Goal: Complete application form

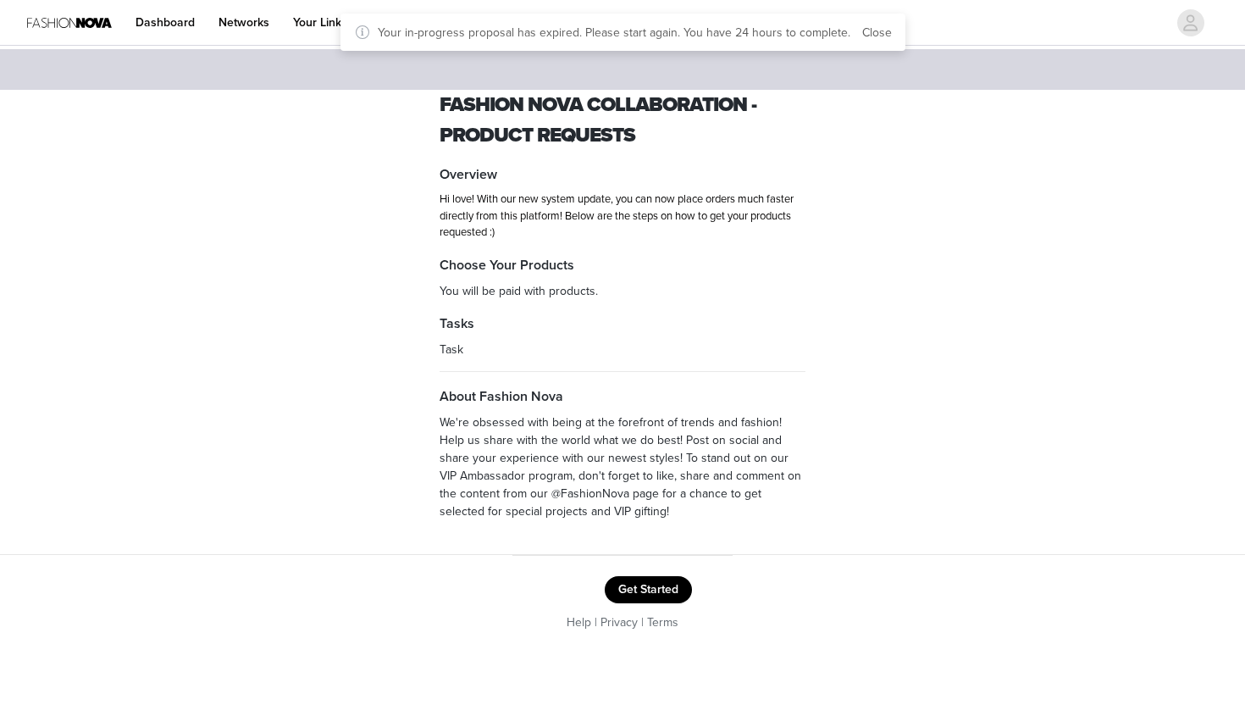
click at [654, 582] on button "Get Started" at bounding box center [648, 589] width 87 height 27
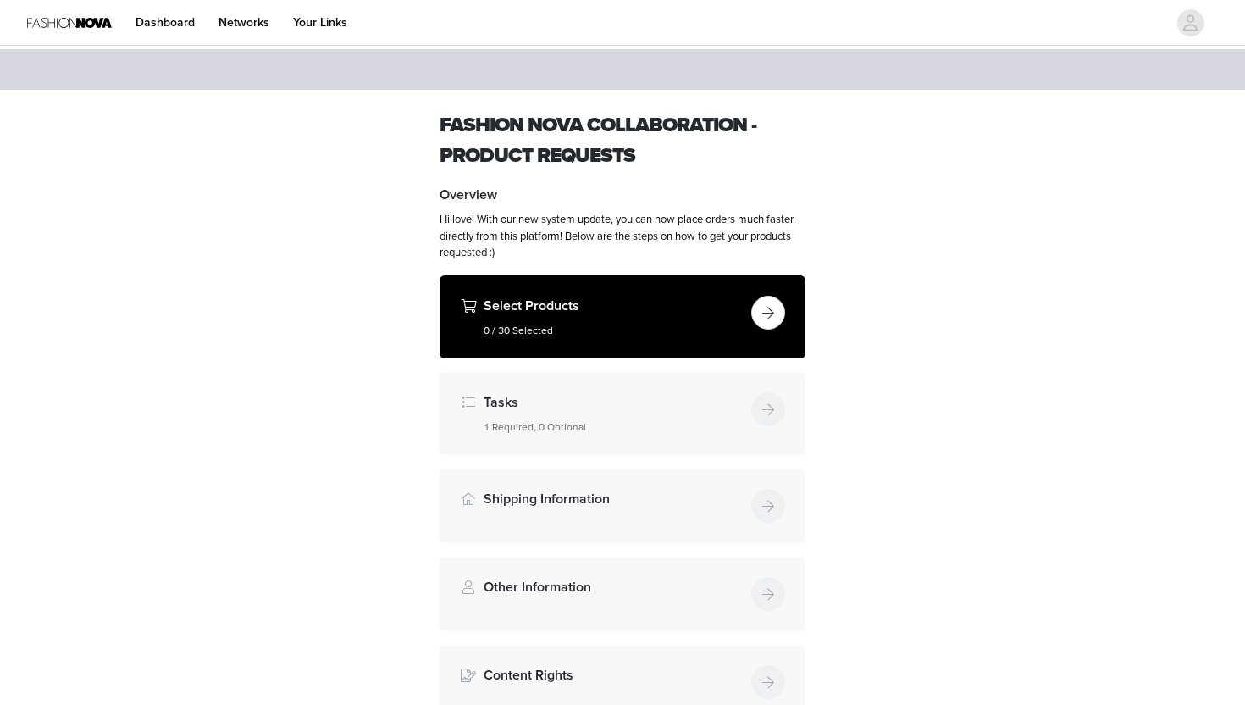
click at [715, 323] on h5 "0 / 30 Selected" at bounding box center [614, 330] width 261 height 15
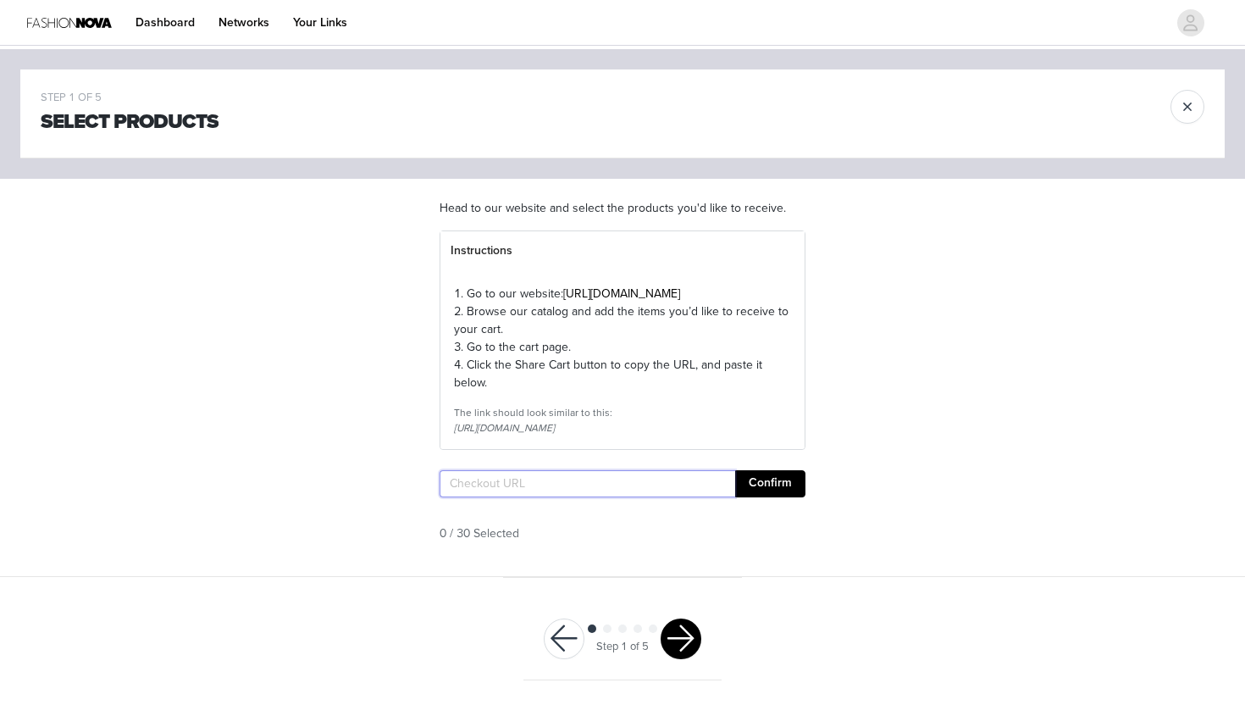
click at [527, 497] on input "text" at bounding box center [588, 483] width 296 height 27
paste input "[URL][DOMAIN_NAME]"
type input "[URL][DOMAIN_NAME]"
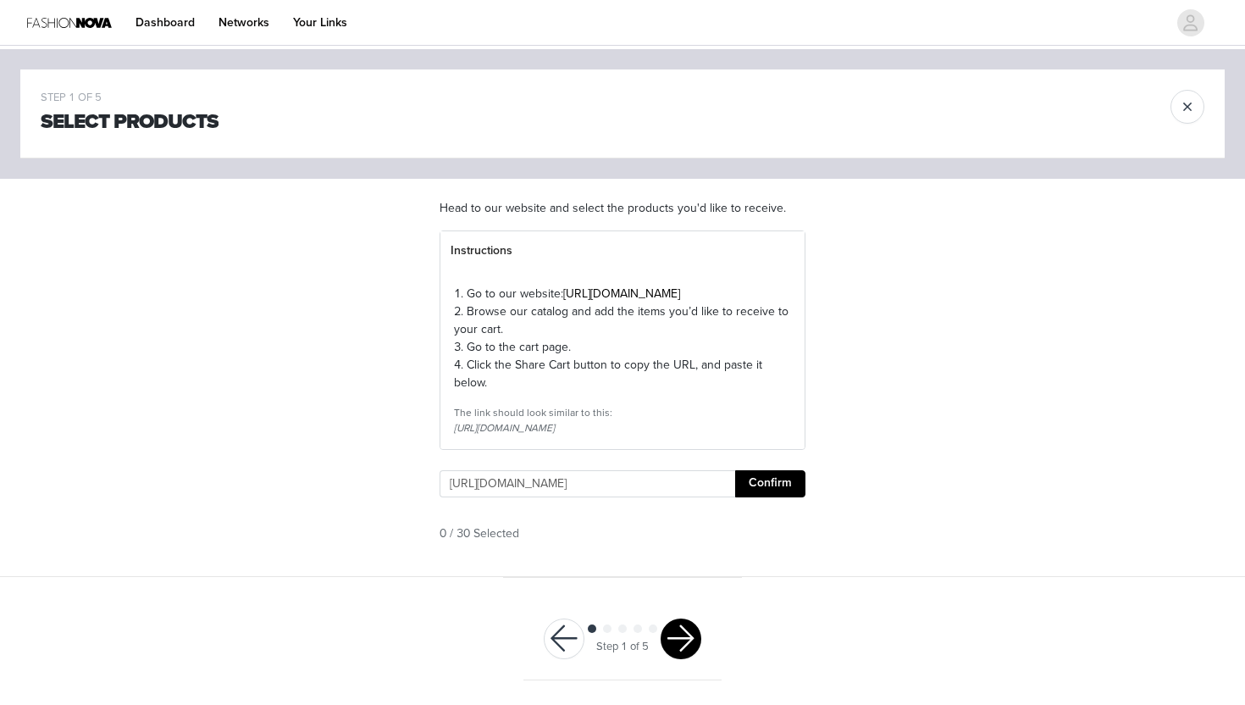
click at [800, 497] on button "Confirm" at bounding box center [770, 483] width 70 height 27
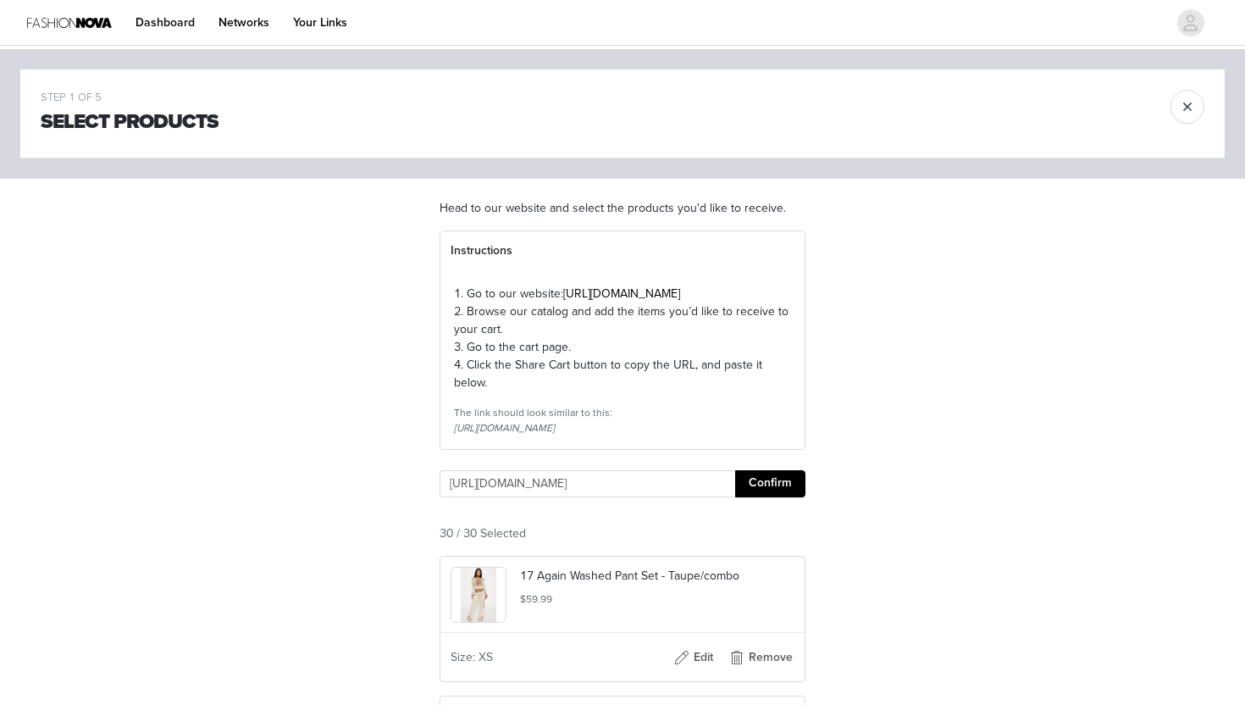
click at [781, 497] on button "Confirm" at bounding box center [770, 483] width 70 height 27
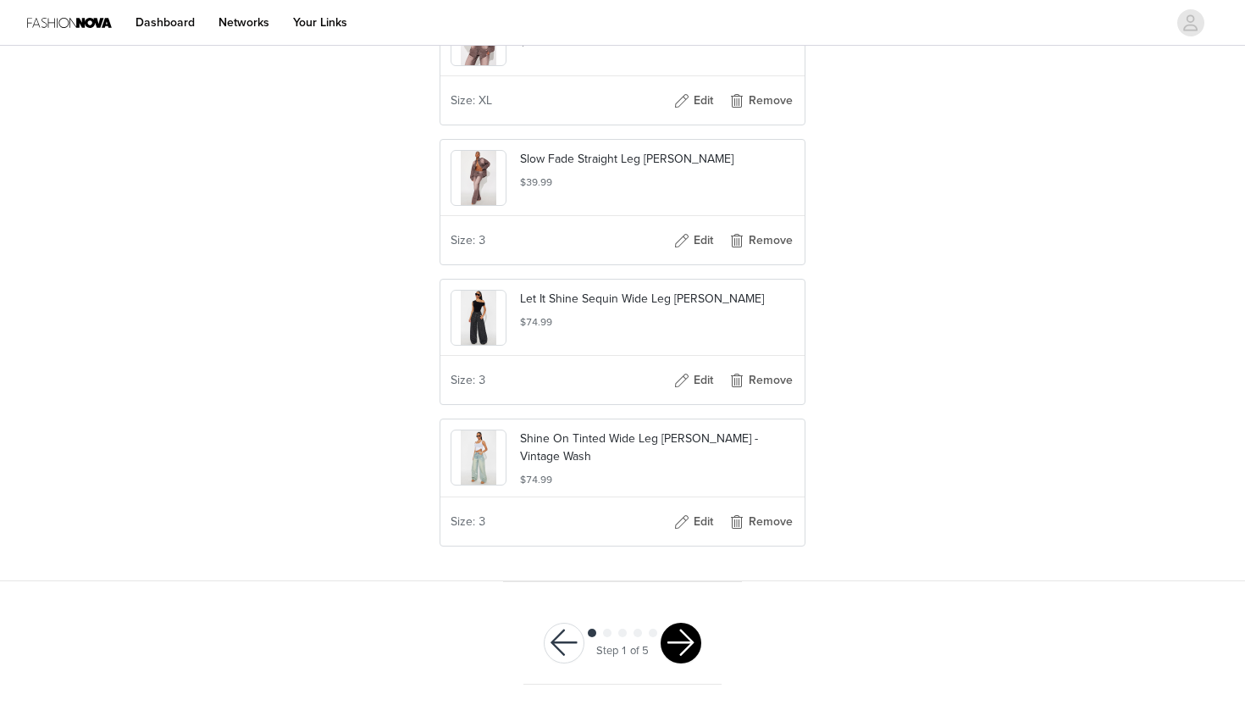
click at [685, 639] on button "button" at bounding box center [681, 643] width 41 height 41
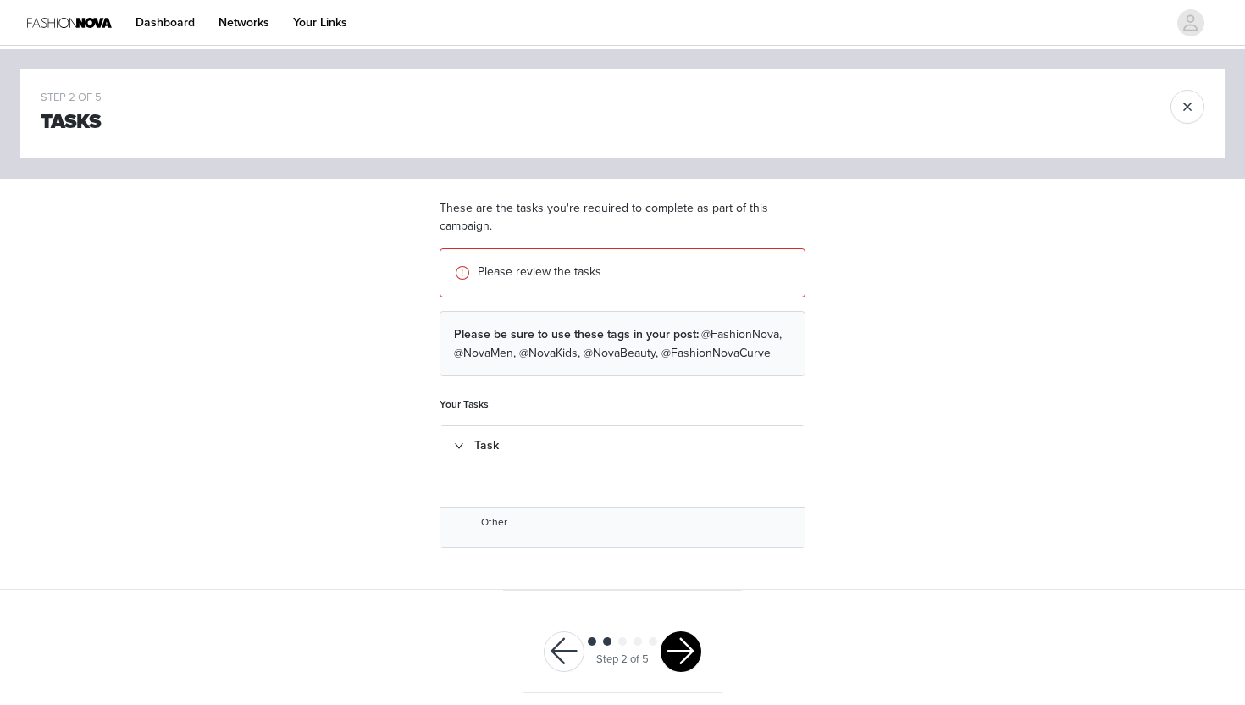
click at [678, 654] on button "button" at bounding box center [681, 651] width 41 height 41
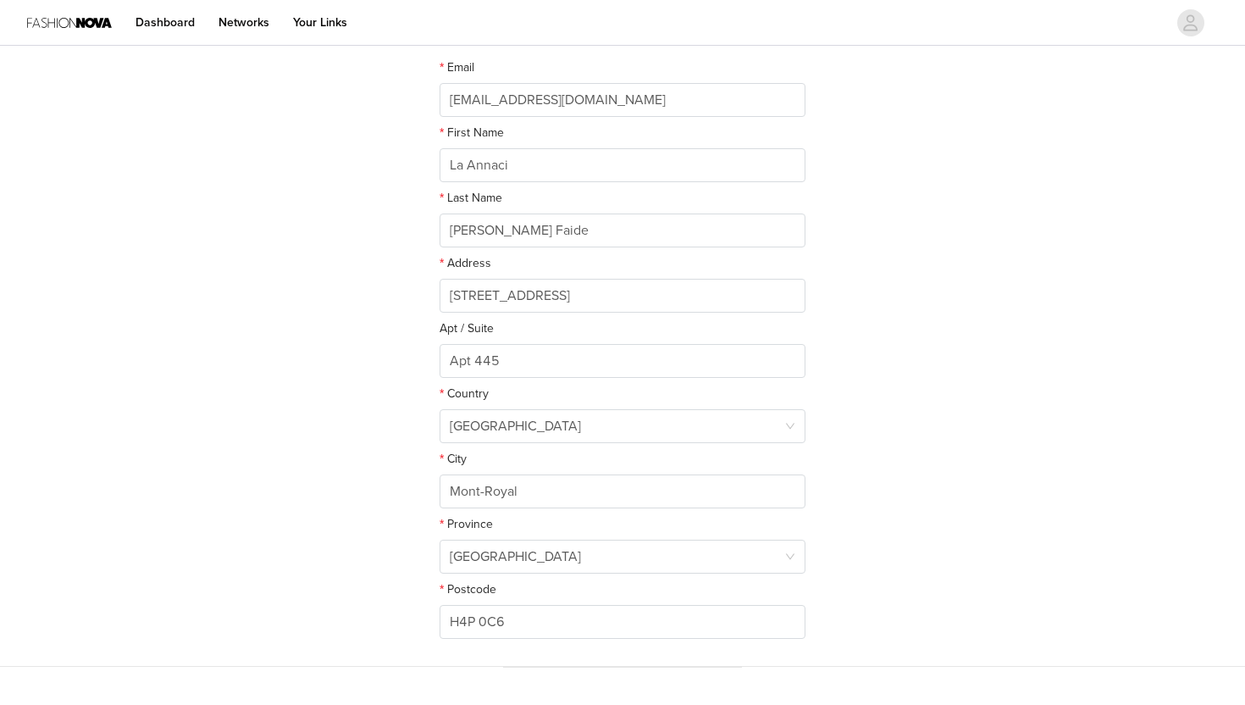
scroll to position [344, 0]
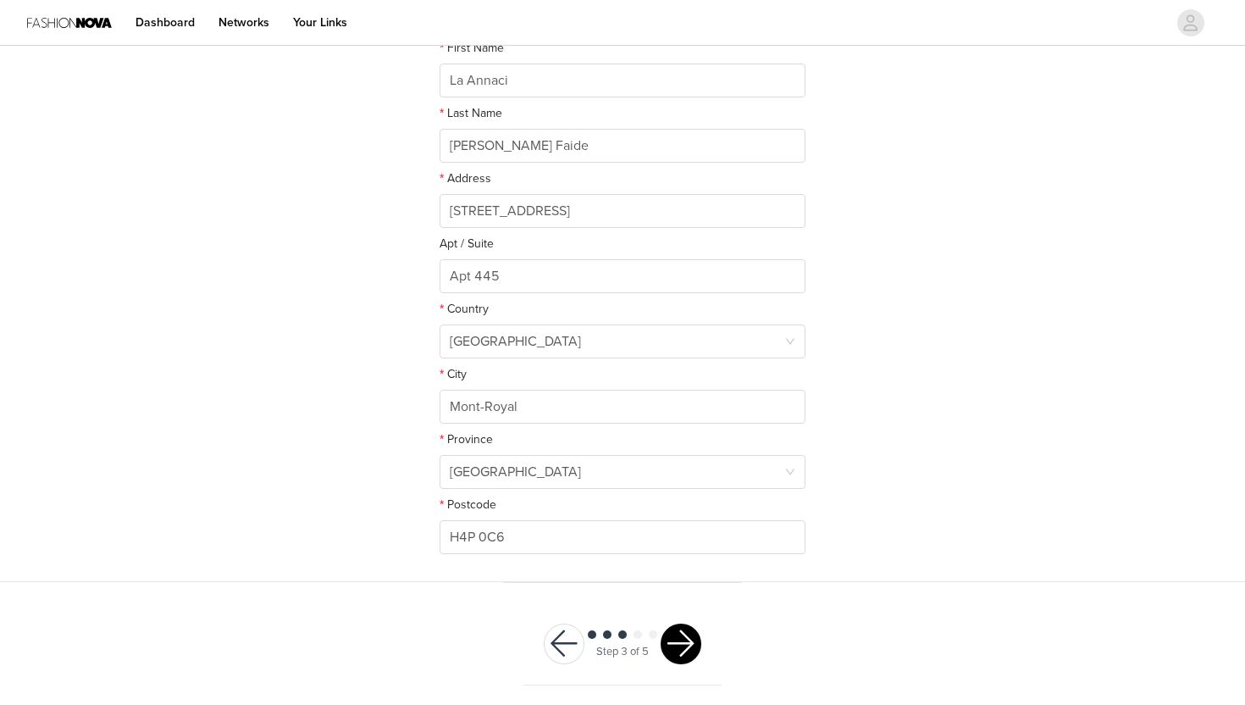
click at [684, 638] on button "button" at bounding box center [681, 643] width 41 height 41
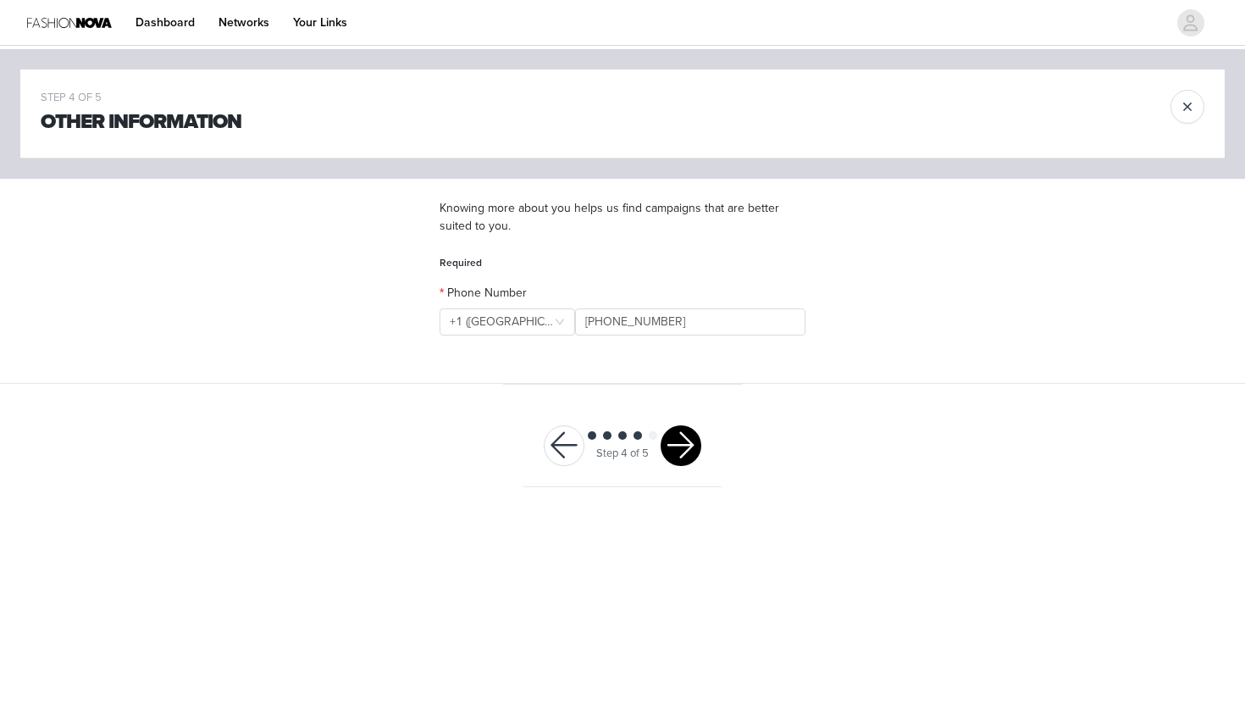
click at [687, 446] on button "button" at bounding box center [681, 445] width 41 height 41
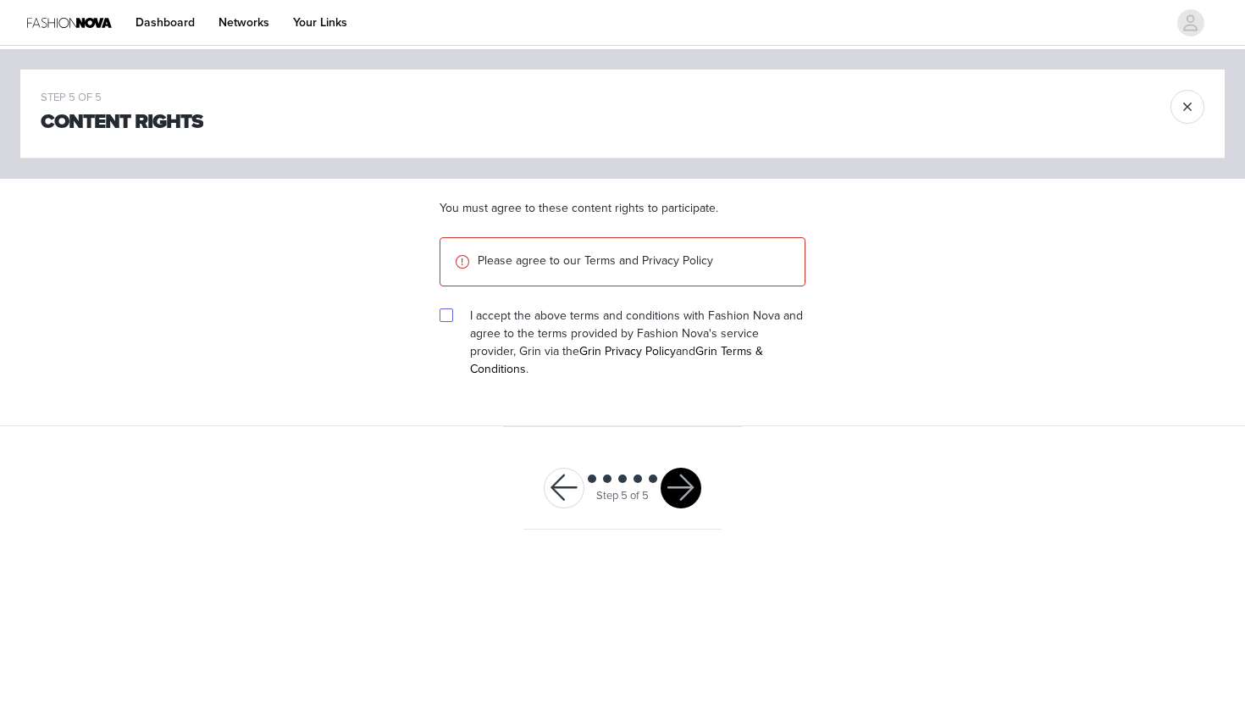
click at [446, 321] on span at bounding box center [447, 315] width 14 height 14
click at [446, 320] on input "checkbox" at bounding box center [446, 314] width 12 height 12
checkbox input "true"
click at [679, 469] on button "button" at bounding box center [681, 488] width 41 height 41
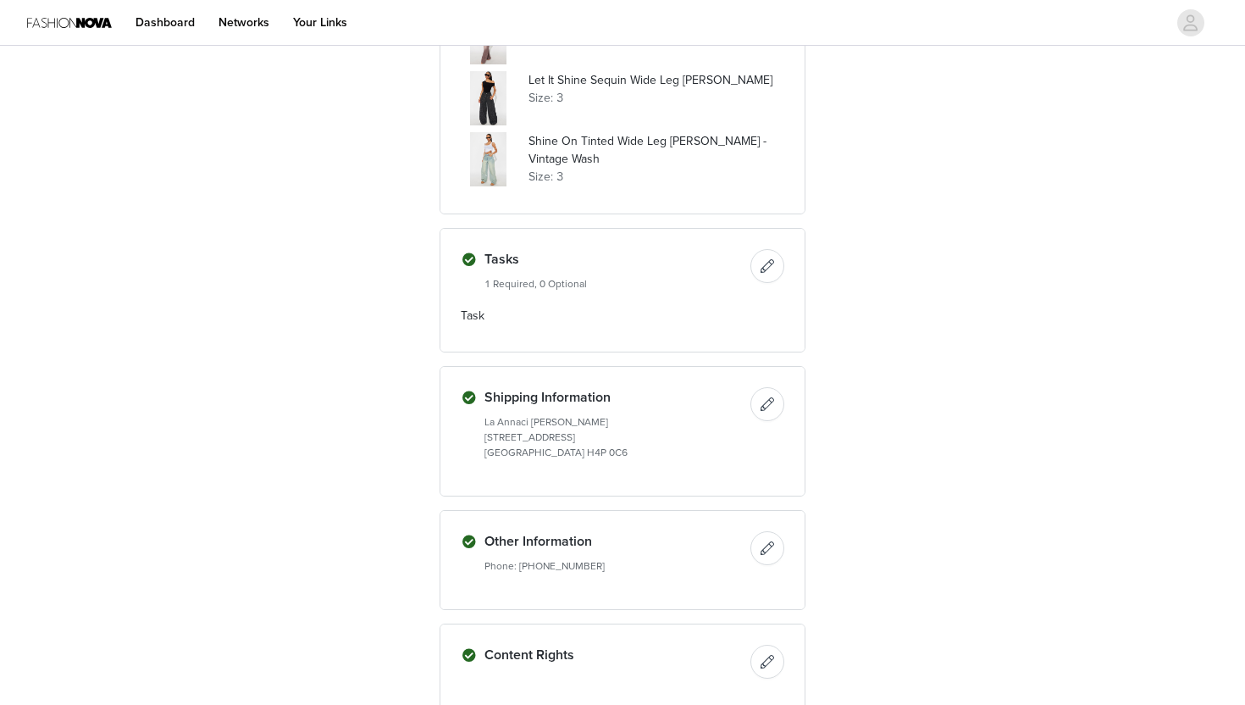
scroll to position [2143, 0]
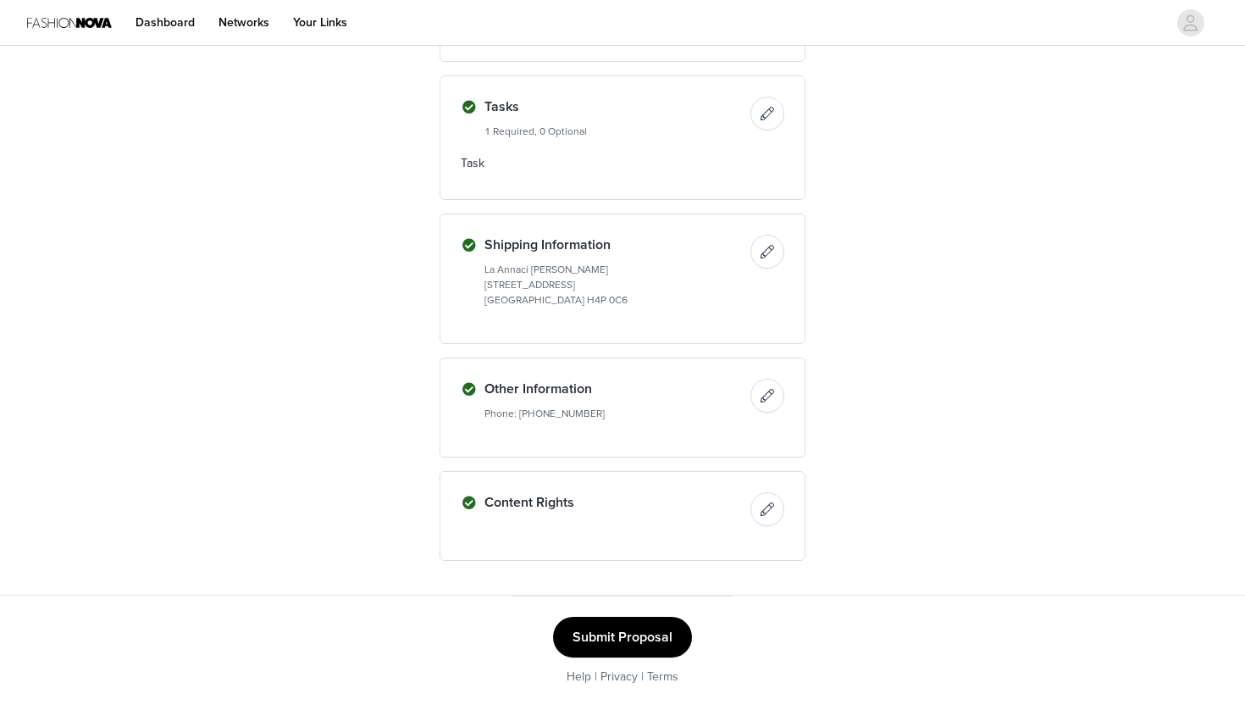
click at [608, 641] on button "Submit Proposal" at bounding box center [622, 637] width 139 height 41
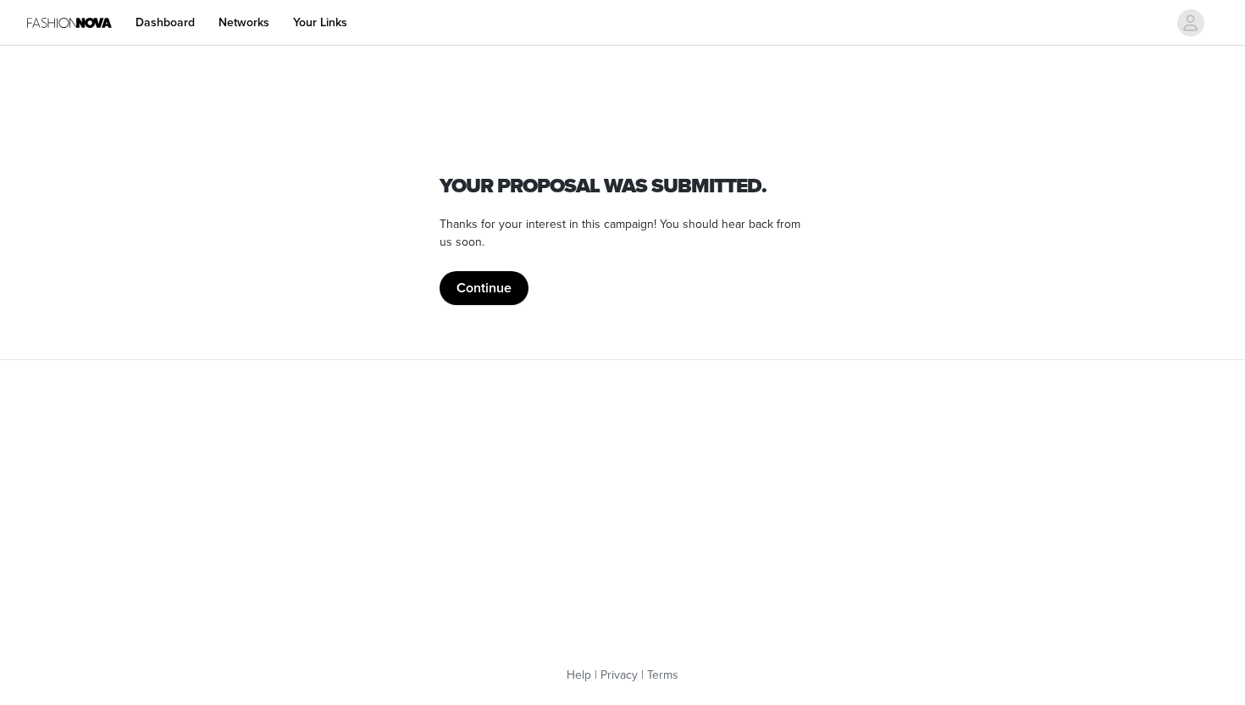
scroll to position [0, 0]
click at [479, 288] on button "Continue" at bounding box center [484, 288] width 89 height 34
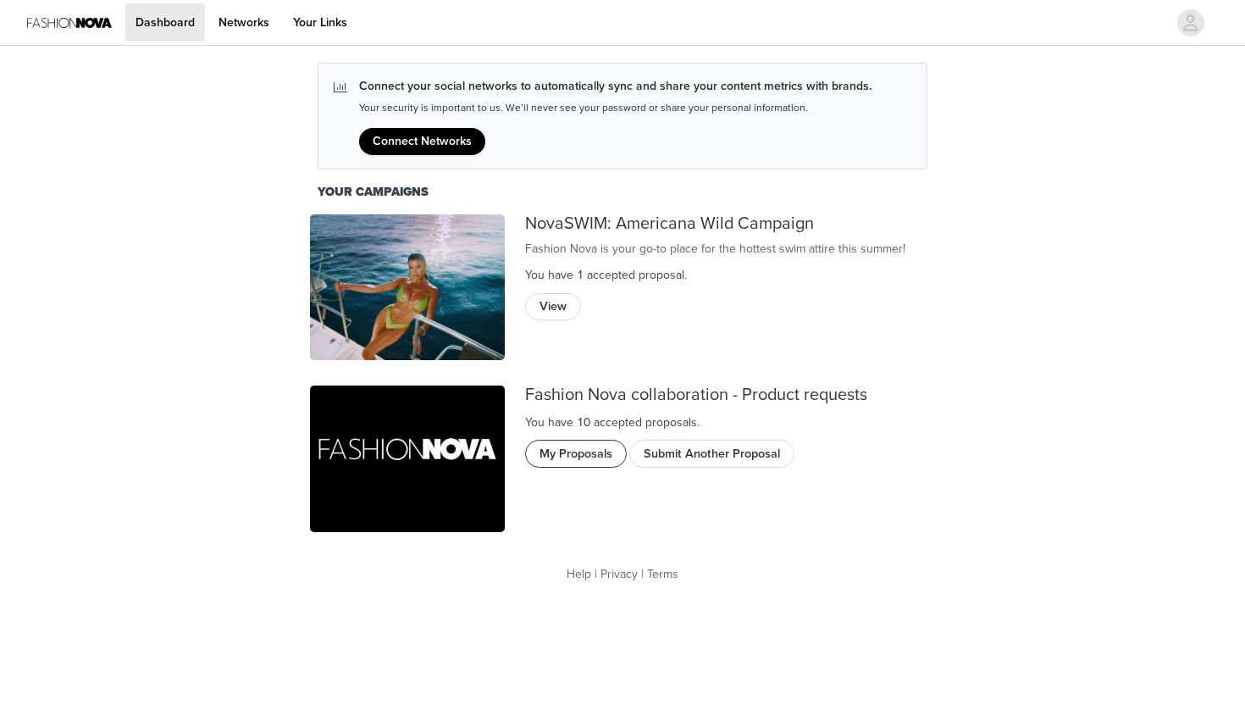
click at [573, 448] on button "My Proposals" at bounding box center [576, 453] width 102 height 27
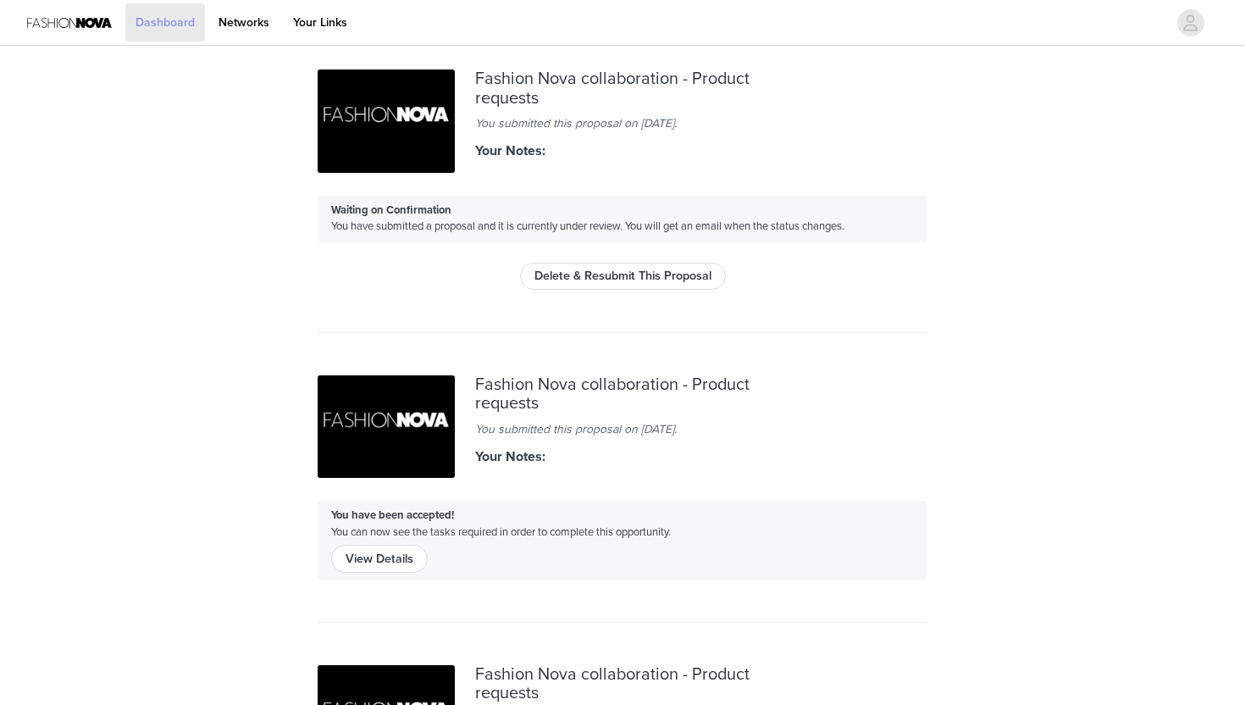
click at [147, 24] on link "Dashboard" at bounding box center [165, 22] width 80 height 38
